Goal: Task Accomplishment & Management: Manage account settings

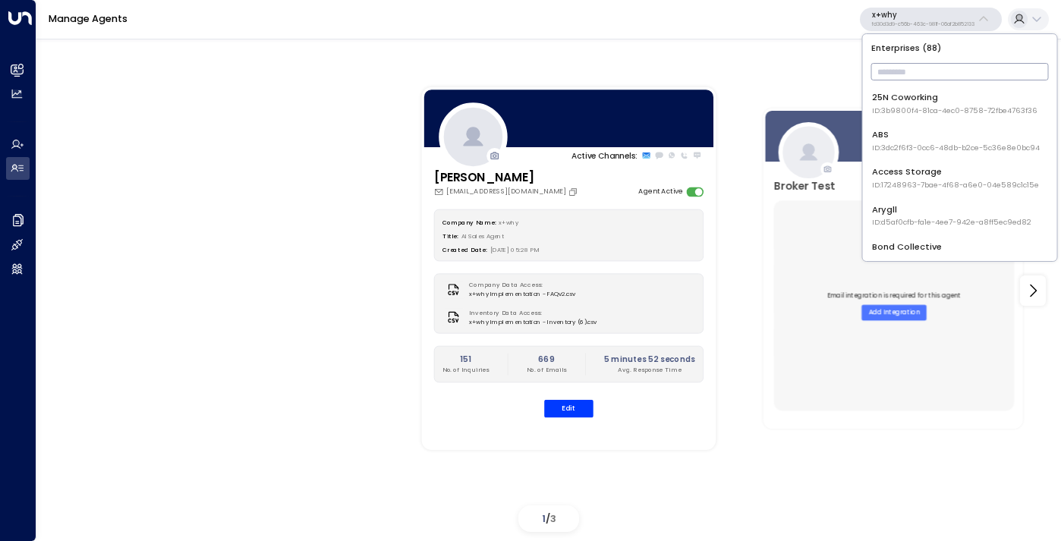
click at [897, 71] on input "text" at bounding box center [960, 71] width 178 height 25
type input "*"
type input "***"
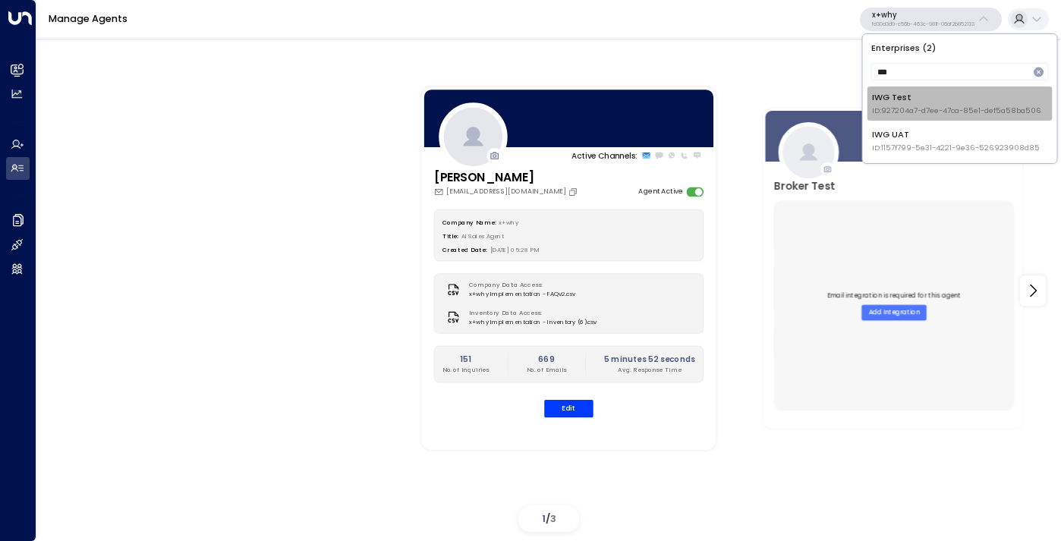
click at [913, 98] on div "IWG Test ID: 927204a7-d7ee-47ca-85e1-def5a58ba506" at bounding box center [956, 103] width 169 height 25
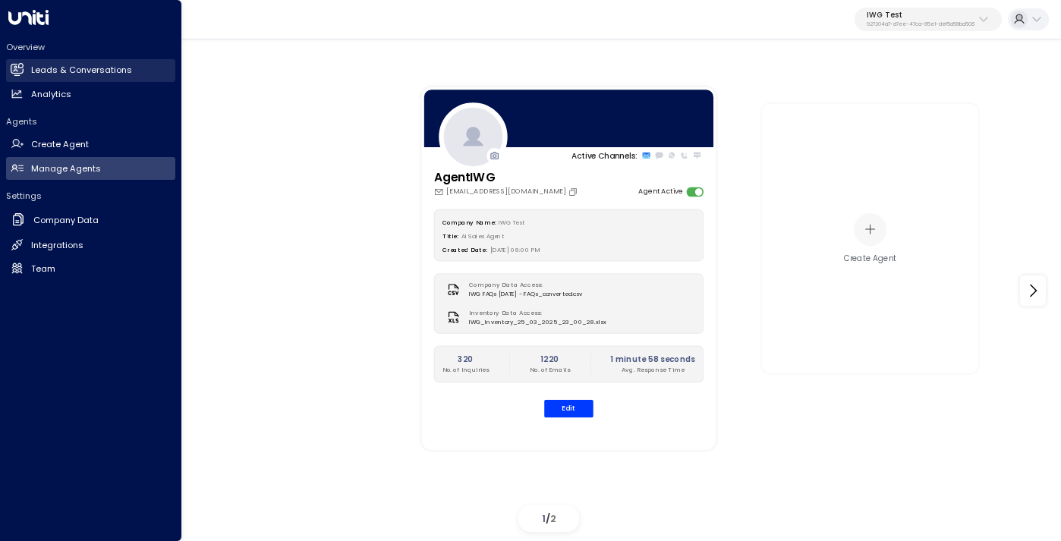
click at [36, 71] on h2 "Leads & Conversations" at bounding box center [81, 70] width 101 height 13
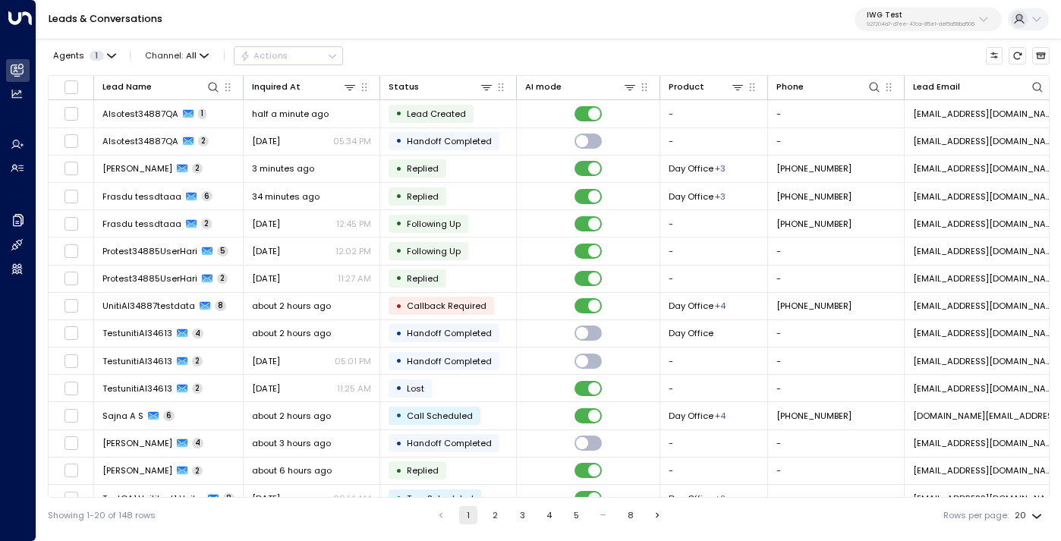
click at [967, 27] on p "927204a7-d7ee-47ca-85e1-def5a58ba506" at bounding box center [920, 24] width 108 height 6
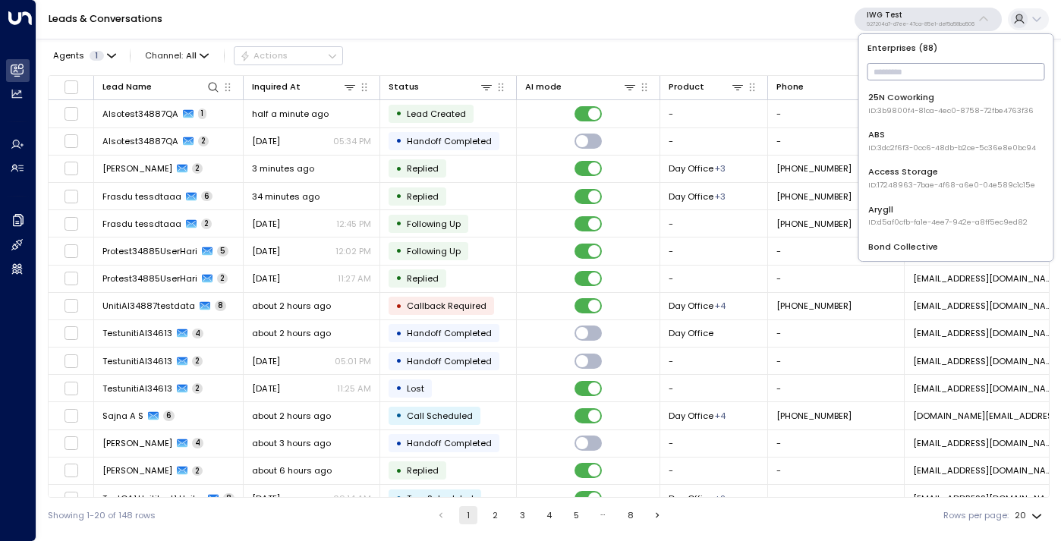
click at [939, 67] on input "text" at bounding box center [956, 71] width 178 height 25
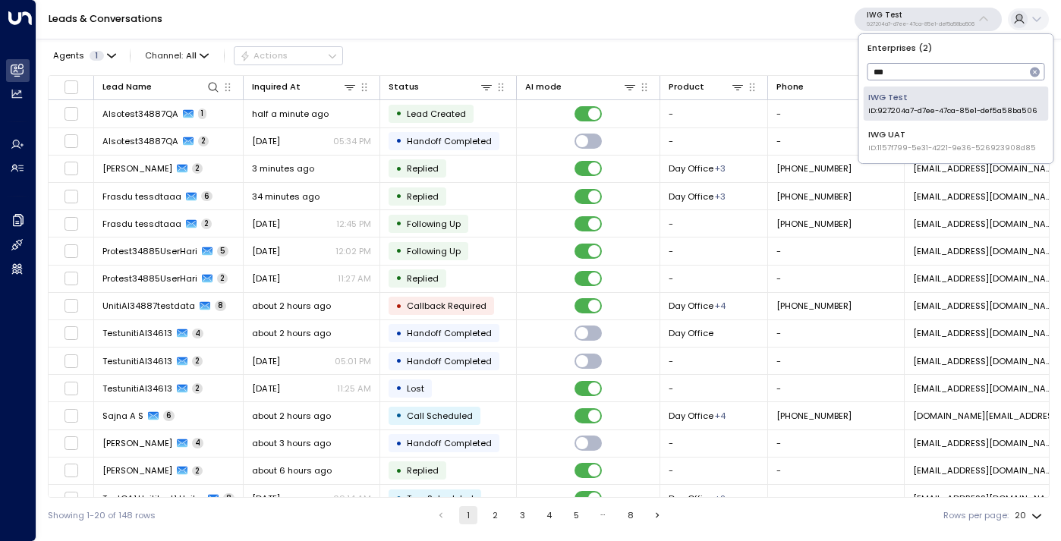
type input "***"
click at [925, 138] on div "IWG UAT ID: 1157f799-5e31-4221-9e36-526923908d85" at bounding box center [952, 140] width 168 height 25
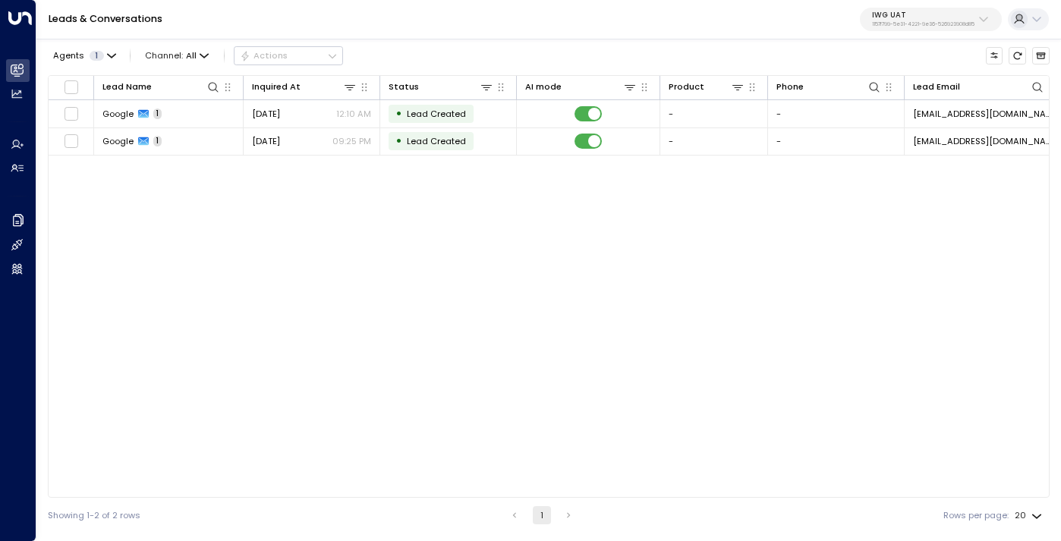
click at [919, 24] on p "1157f799-5e31-4221-9e36-526923908d85" at bounding box center [923, 24] width 102 height 6
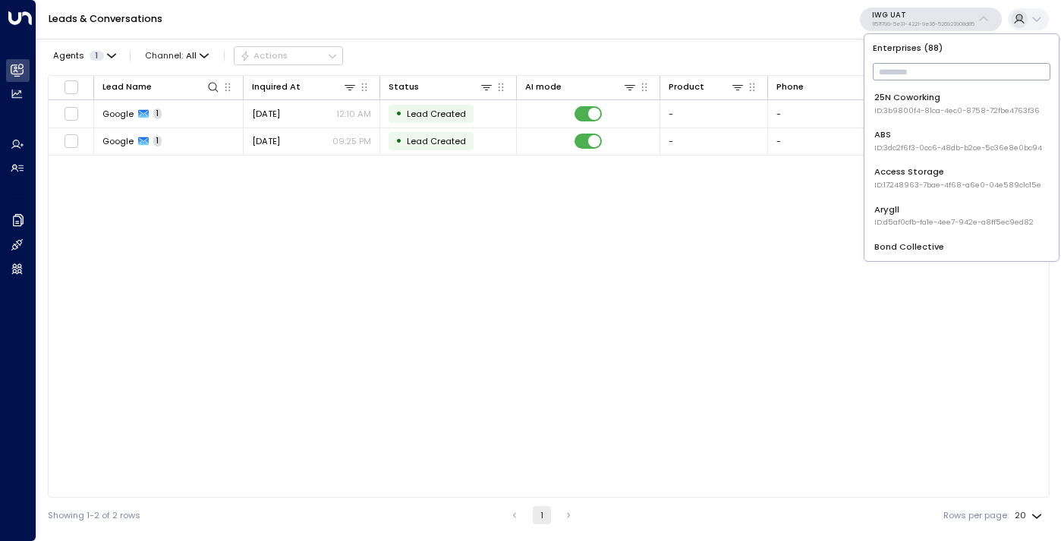
click at [909, 70] on input "text" at bounding box center [961, 71] width 178 height 25
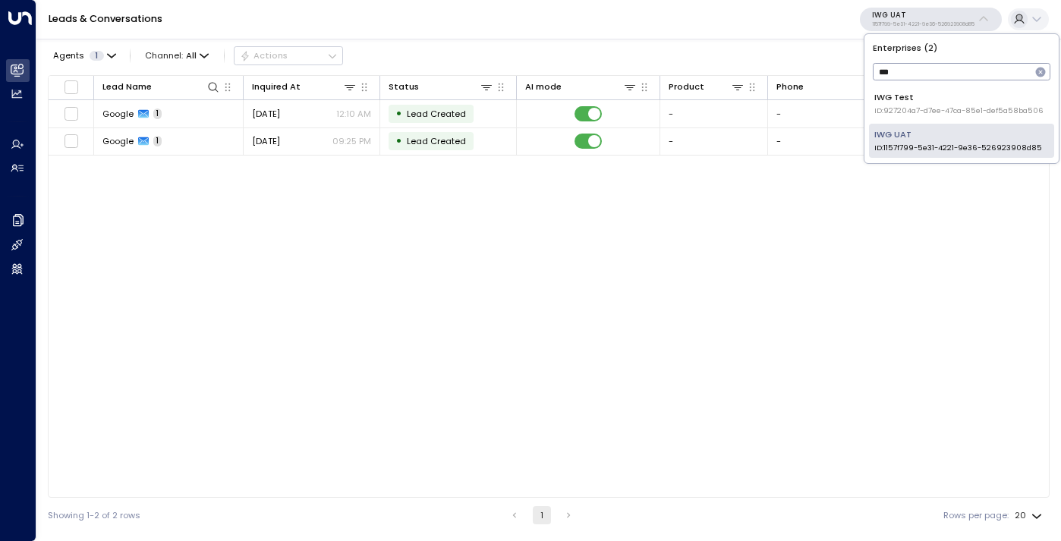
type input "***"
click at [944, 102] on div "IWG Test ID: 927204a7-d7ee-47ca-85e1-def5a58ba506" at bounding box center [958, 103] width 169 height 25
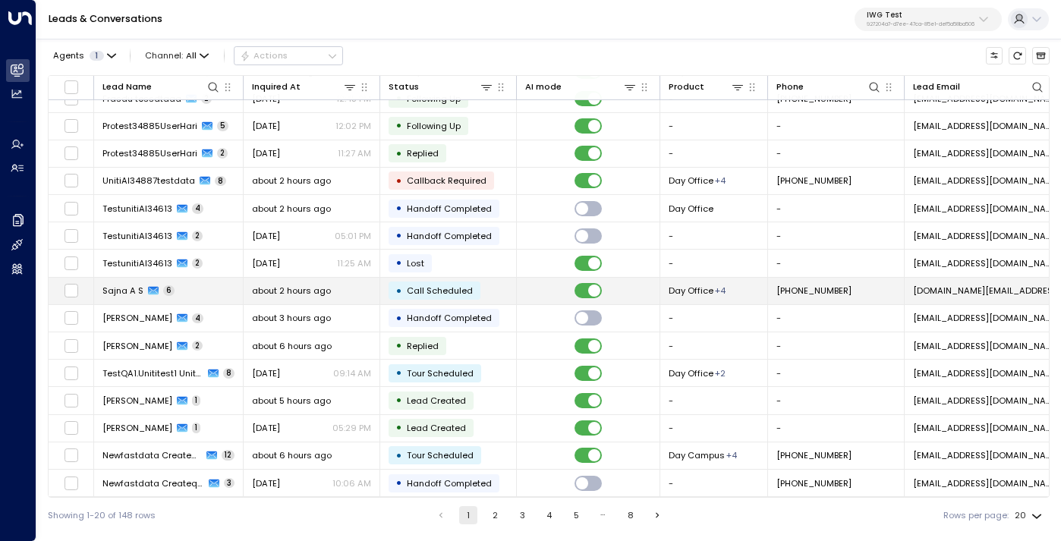
scroll to position [156, 0]
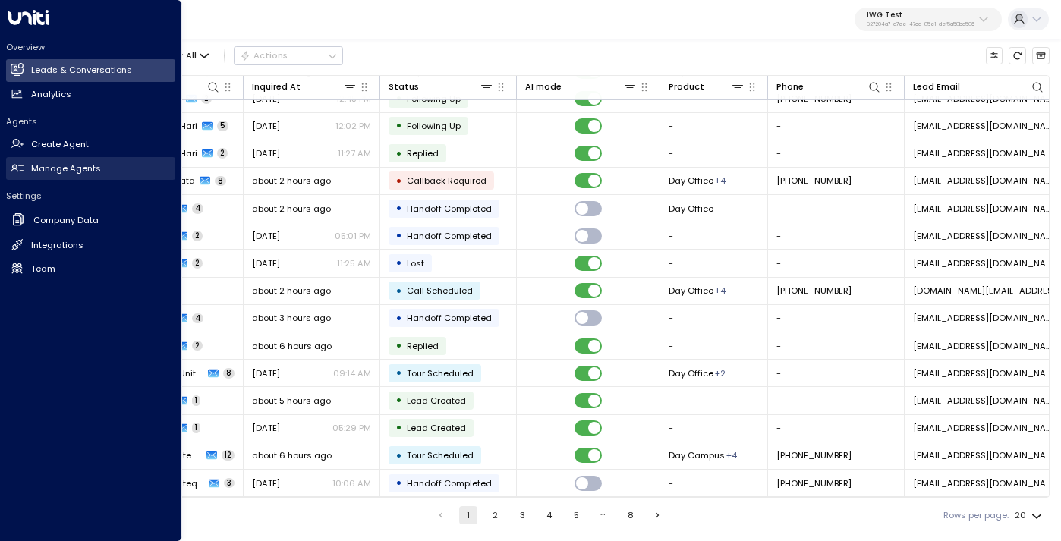
click at [51, 163] on h2 "Manage Agents" at bounding box center [66, 168] width 70 height 13
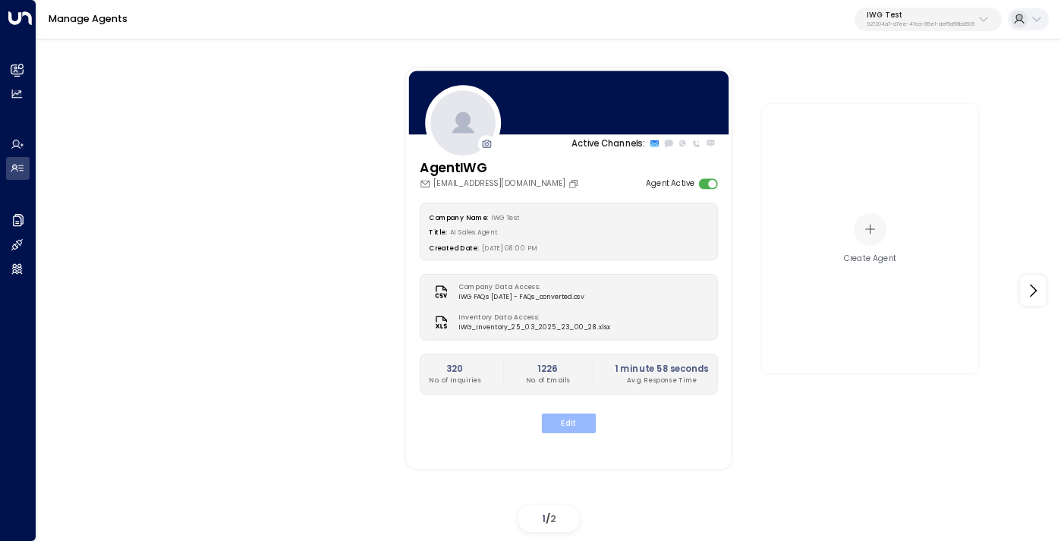
click at [567, 423] on button "Edit" at bounding box center [569, 423] width 54 height 20
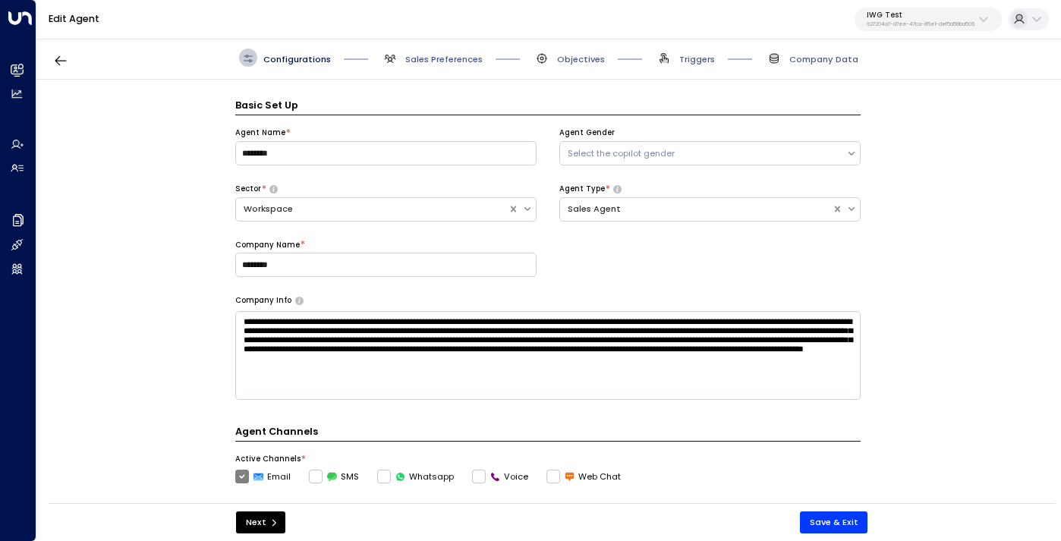
scroll to position [18, 0]
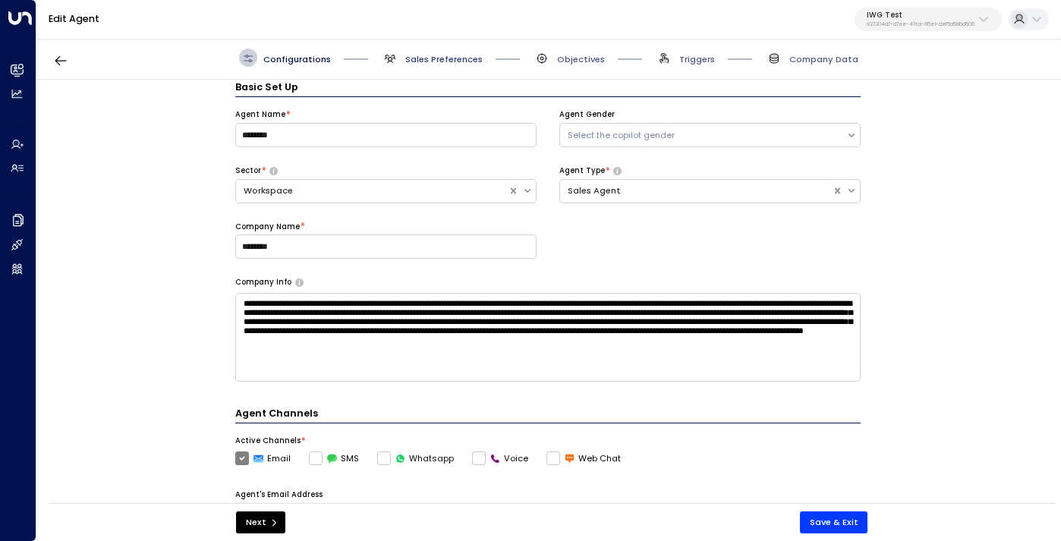
click at [448, 61] on span "Sales Preferences" at bounding box center [443, 59] width 77 height 12
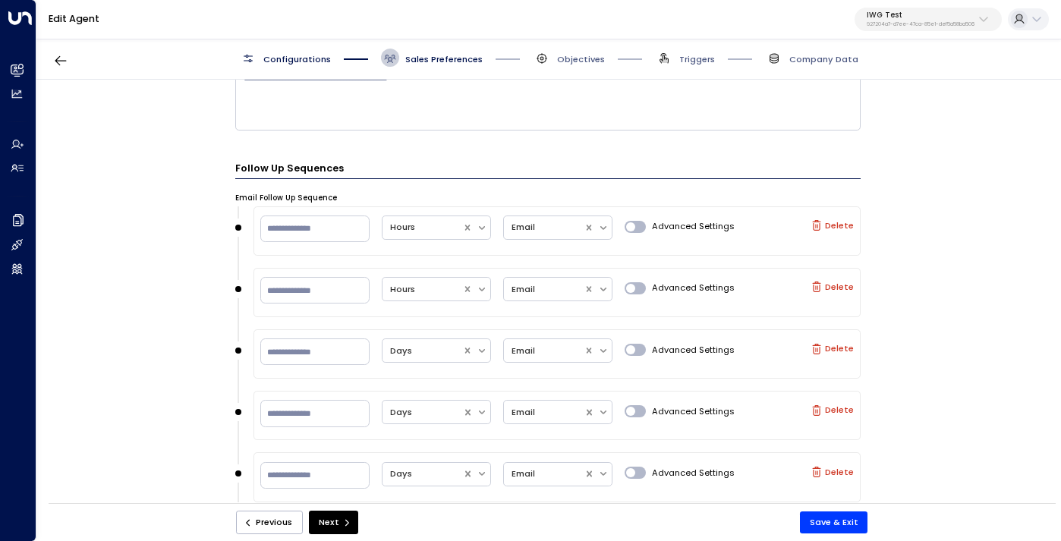
scroll to position [777, 0]
click at [840, 521] on button "Save & Exit" at bounding box center [834, 522] width 68 height 22
